Goal: Find contact information: Find contact information

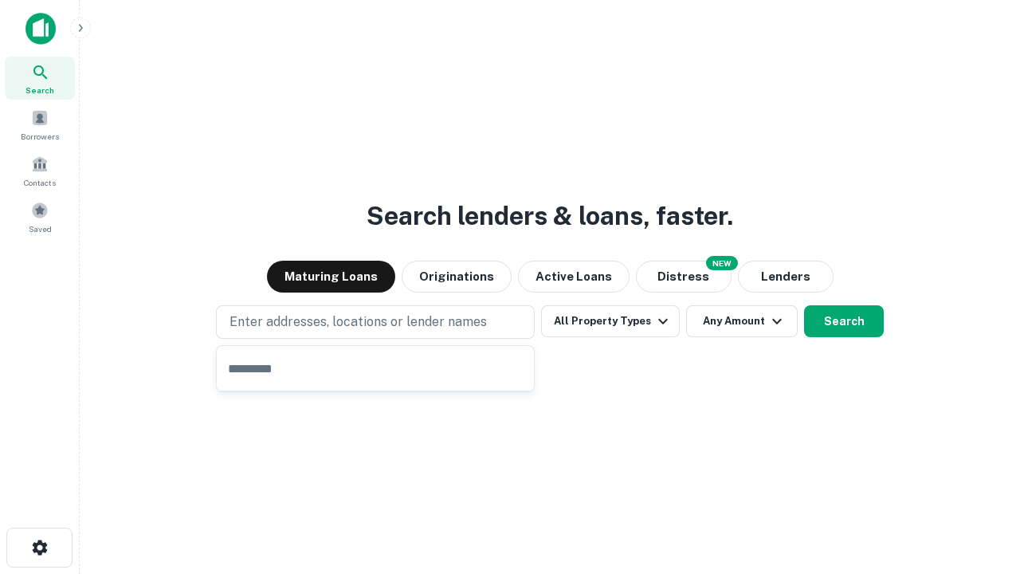
type input "**********"
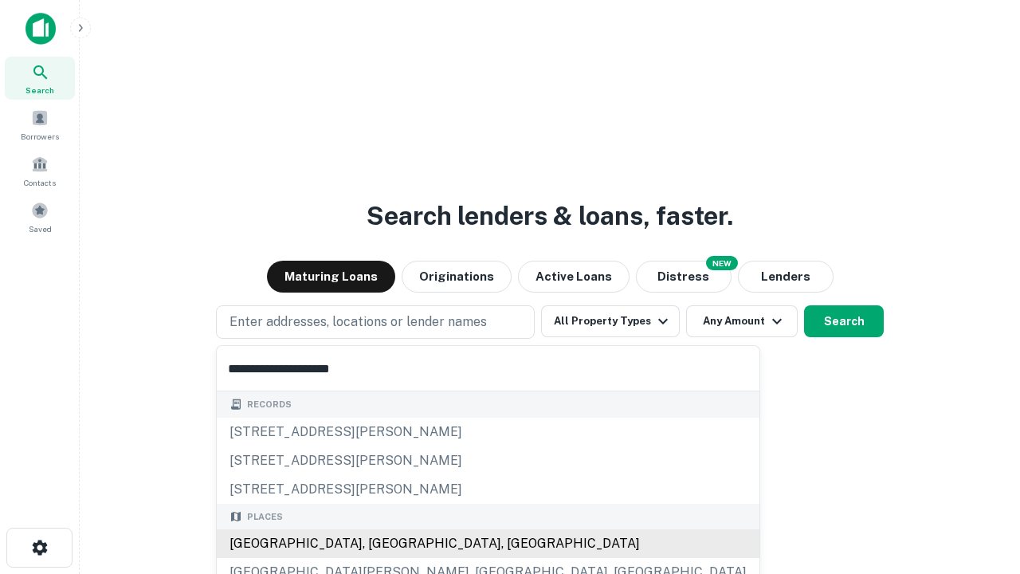
click at [381, 544] on div "[GEOGRAPHIC_DATA], [GEOGRAPHIC_DATA], [GEOGRAPHIC_DATA]" at bounding box center [488, 543] width 543 height 29
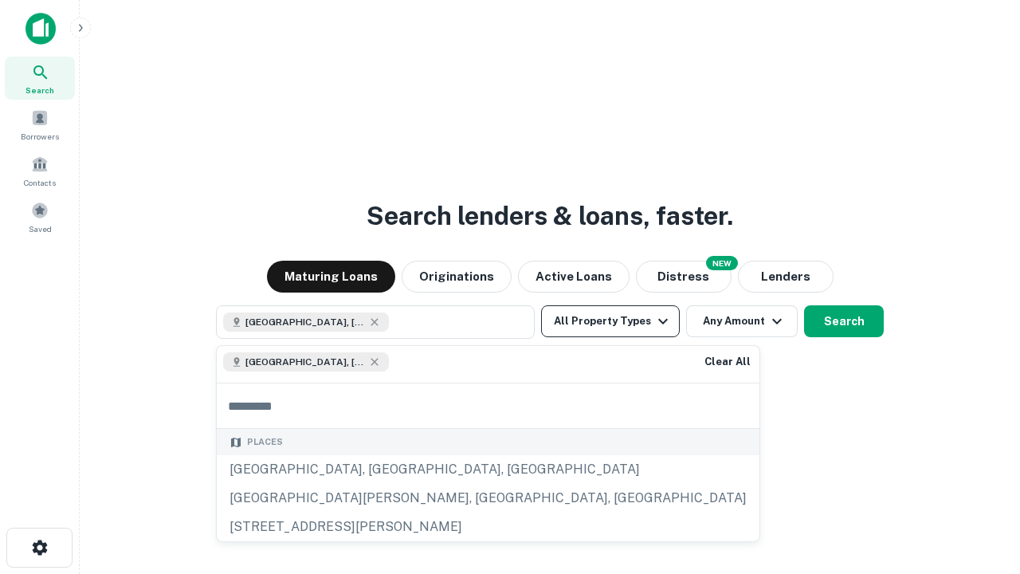
click at [610, 321] on button "All Property Types" at bounding box center [610, 321] width 139 height 32
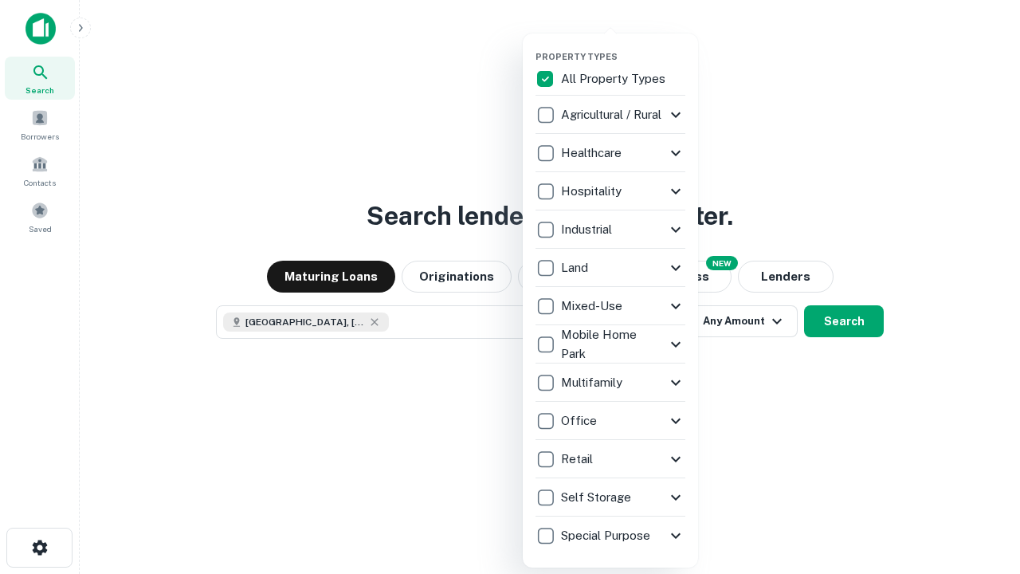
click at [623, 46] on button "button" at bounding box center [623, 46] width 175 height 1
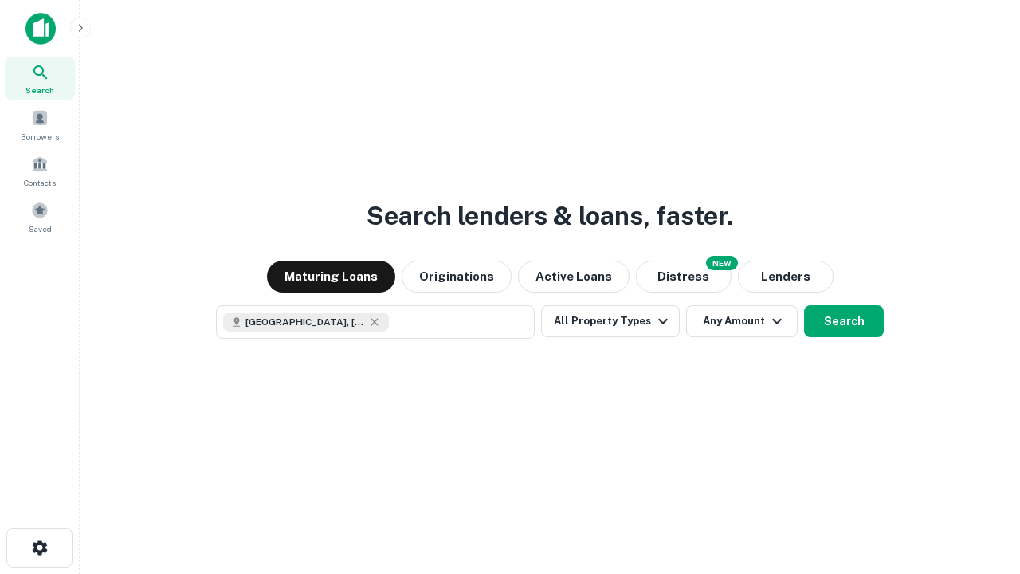
scroll to position [26, 0]
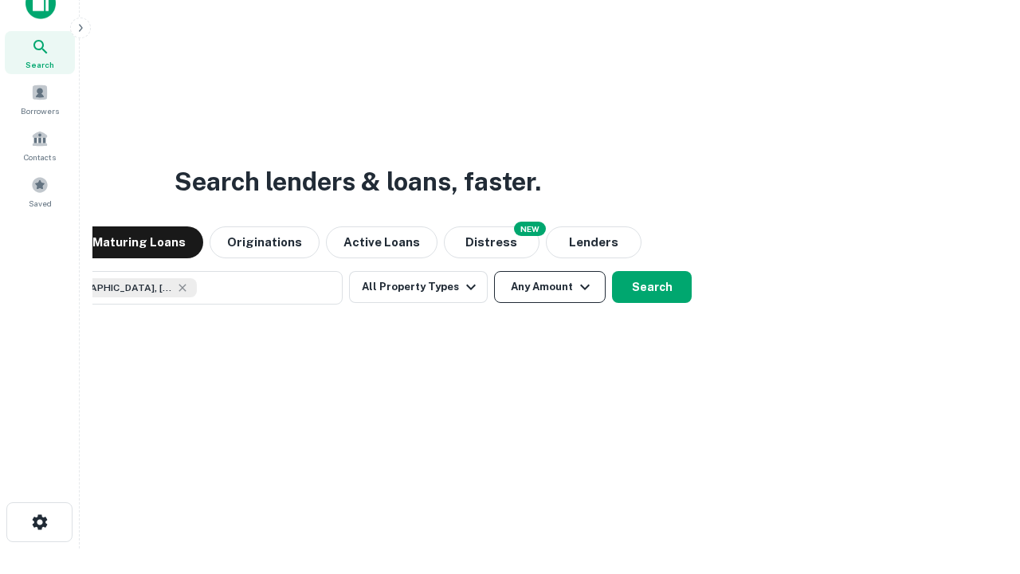
click at [494, 271] on button "Any Amount" at bounding box center [550, 287] width 112 height 32
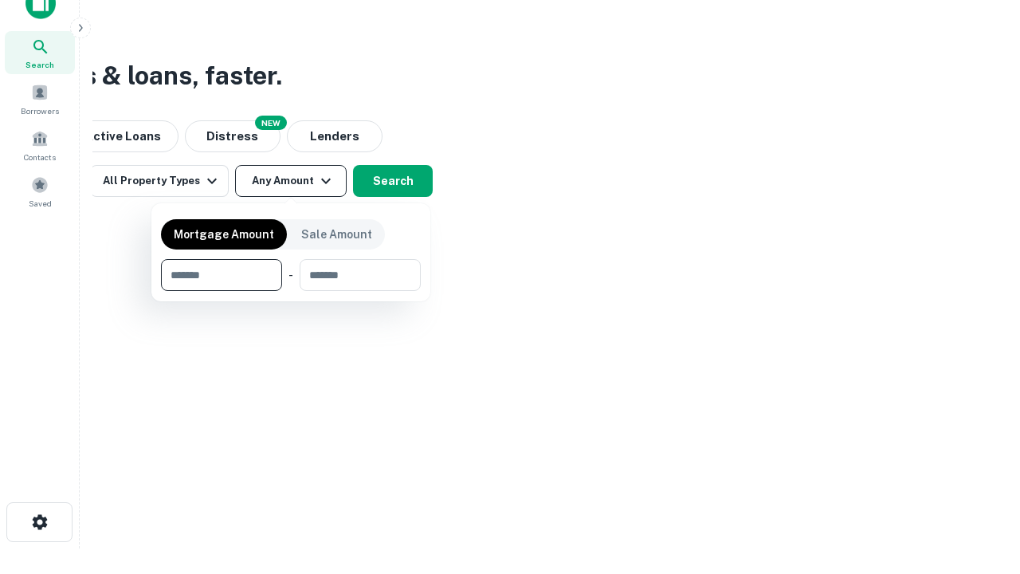
type input "*******"
click at [291, 291] on button "button" at bounding box center [291, 291] width 260 height 1
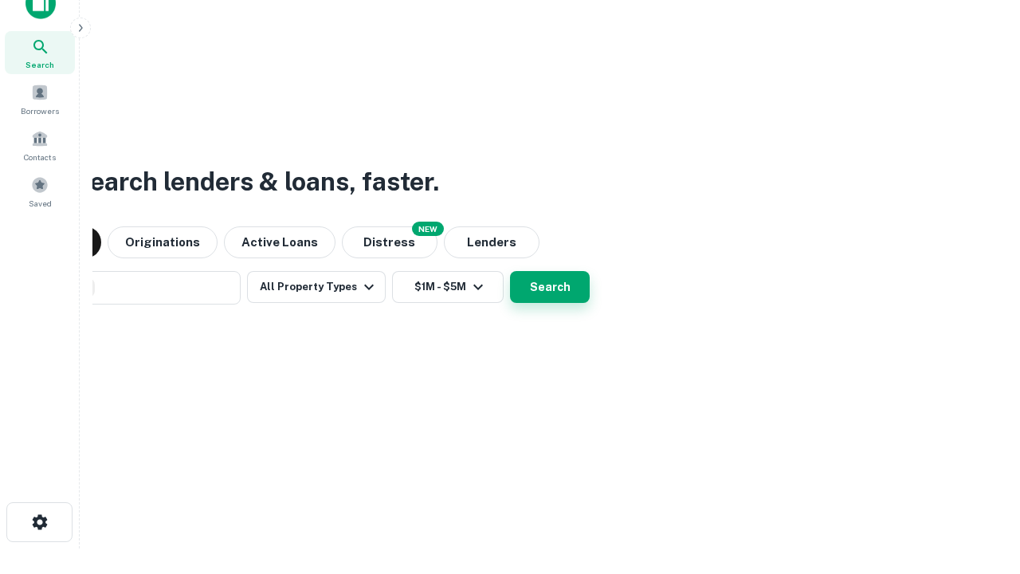
click at [510, 271] on button "Search" at bounding box center [550, 287] width 80 height 32
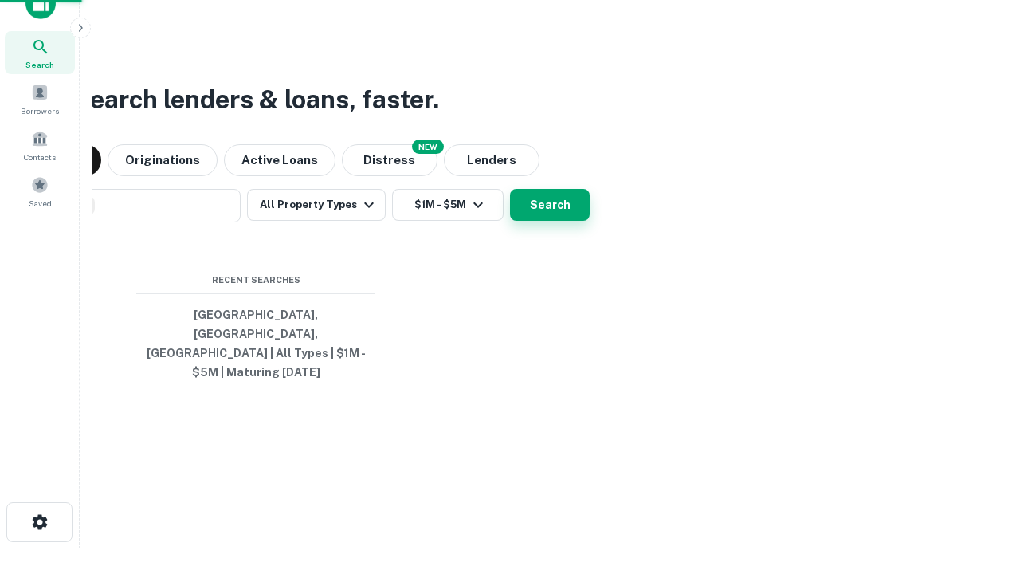
scroll to position [52, 451]
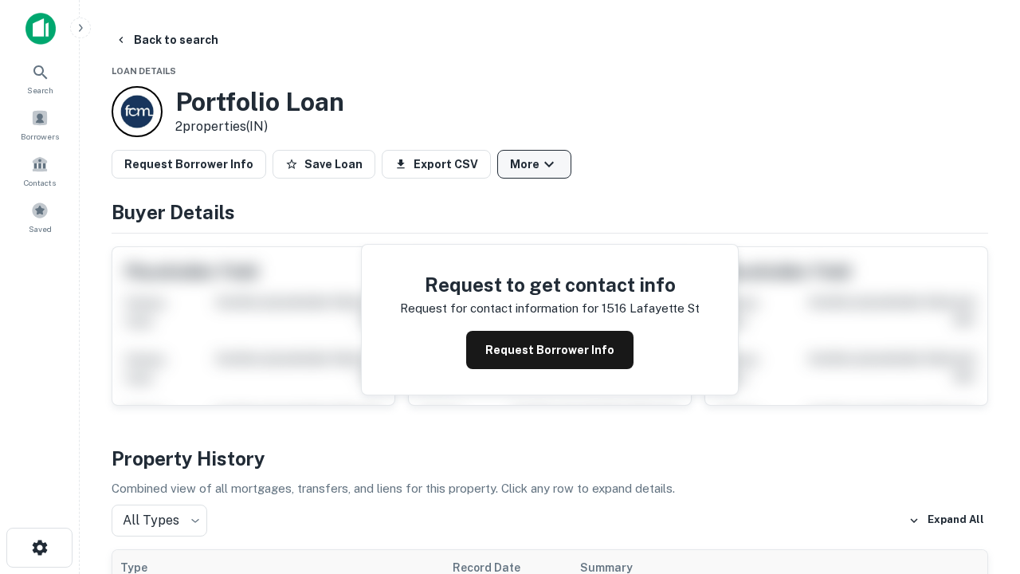
click at [534, 164] on button "More" at bounding box center [534, 164] width 74 height 29
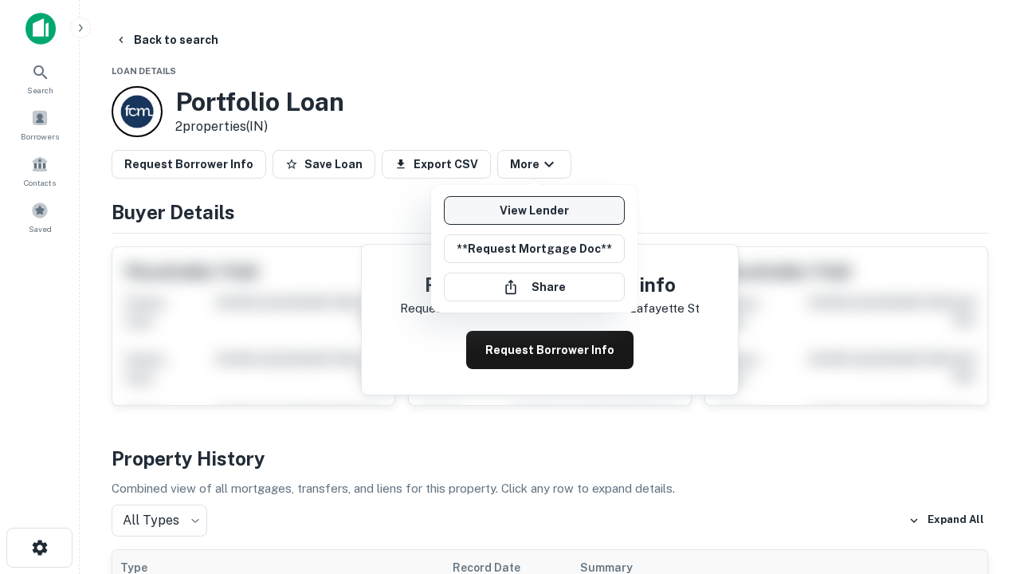
click at [534, 210] on link "View Lender" at bounding box center [534, 210] width 181 height 29
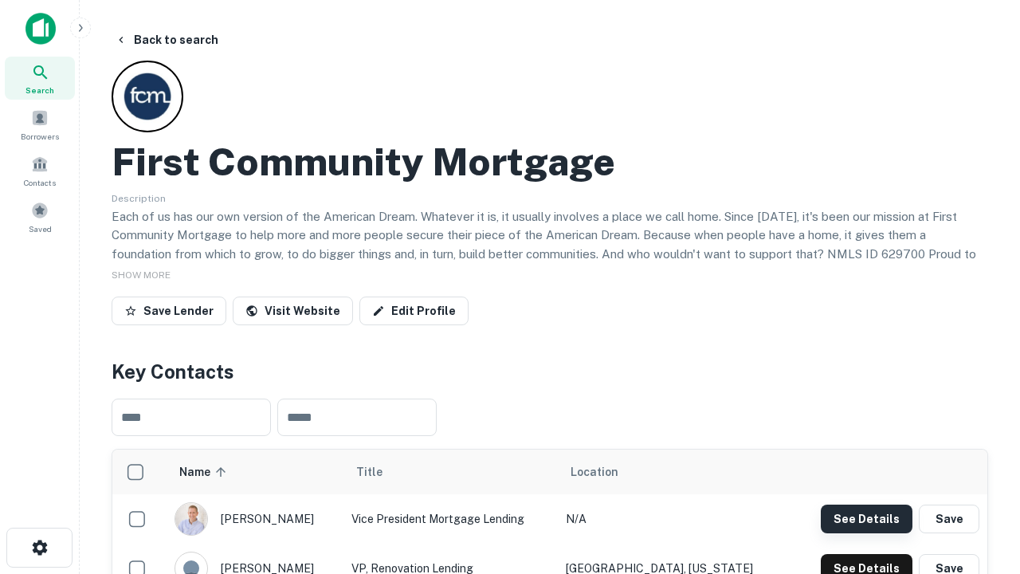
click at [866, 518] on button "See Details" at bounding box center [867, 518] width 92 height 29
click at [39, 548] on icon "button" at bounding box center [39, 547] width 19 height 19
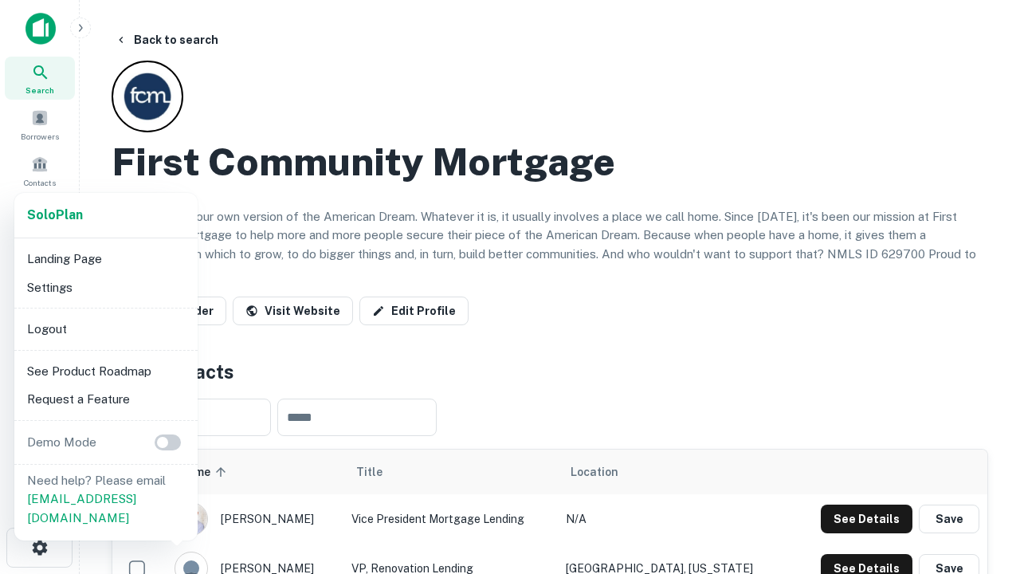
click at [105, 328] on li "Logout" at bounding box center [106, 329] width 171 height 29
